Goal: Check status

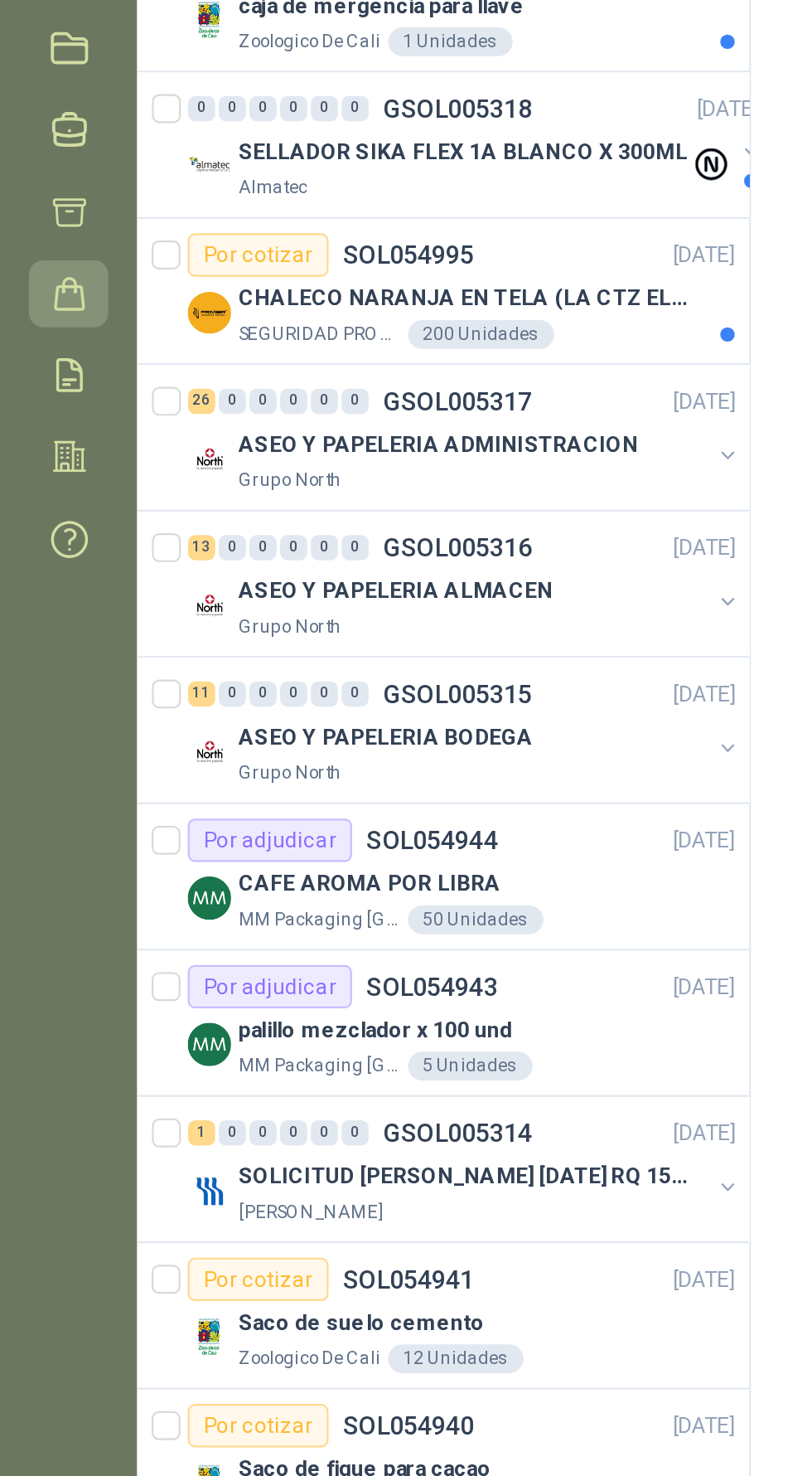
click at [24, 404] on icon at bounding box center [32, 401] width 17 height 17
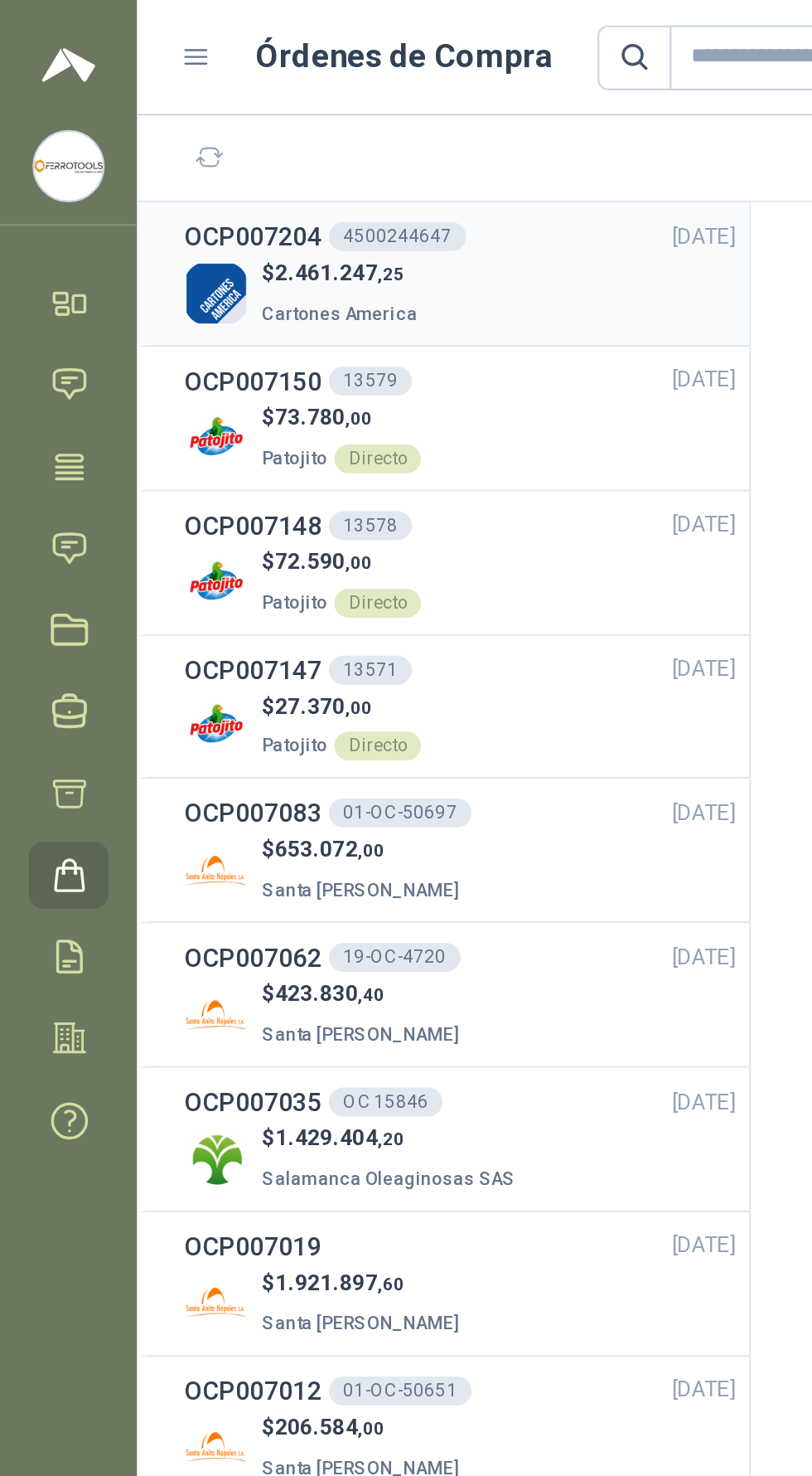
click at [241, 134] on div "$ 2.461.247 ,25 Cartones America" at bounding box center [211, 134] width 253 height 34
